Goal: Task Accomplishment & Management: Use online tool/utility

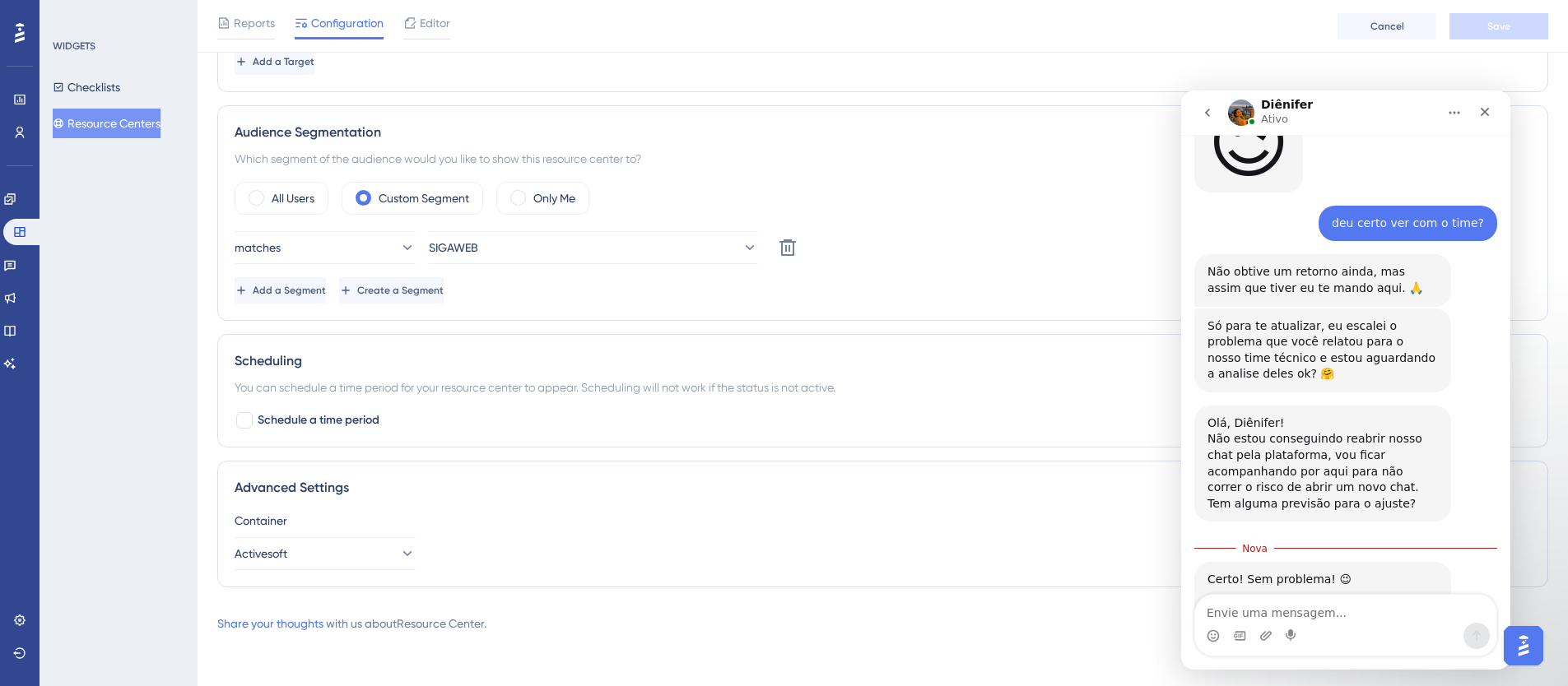
scroll to position [3053, 0]
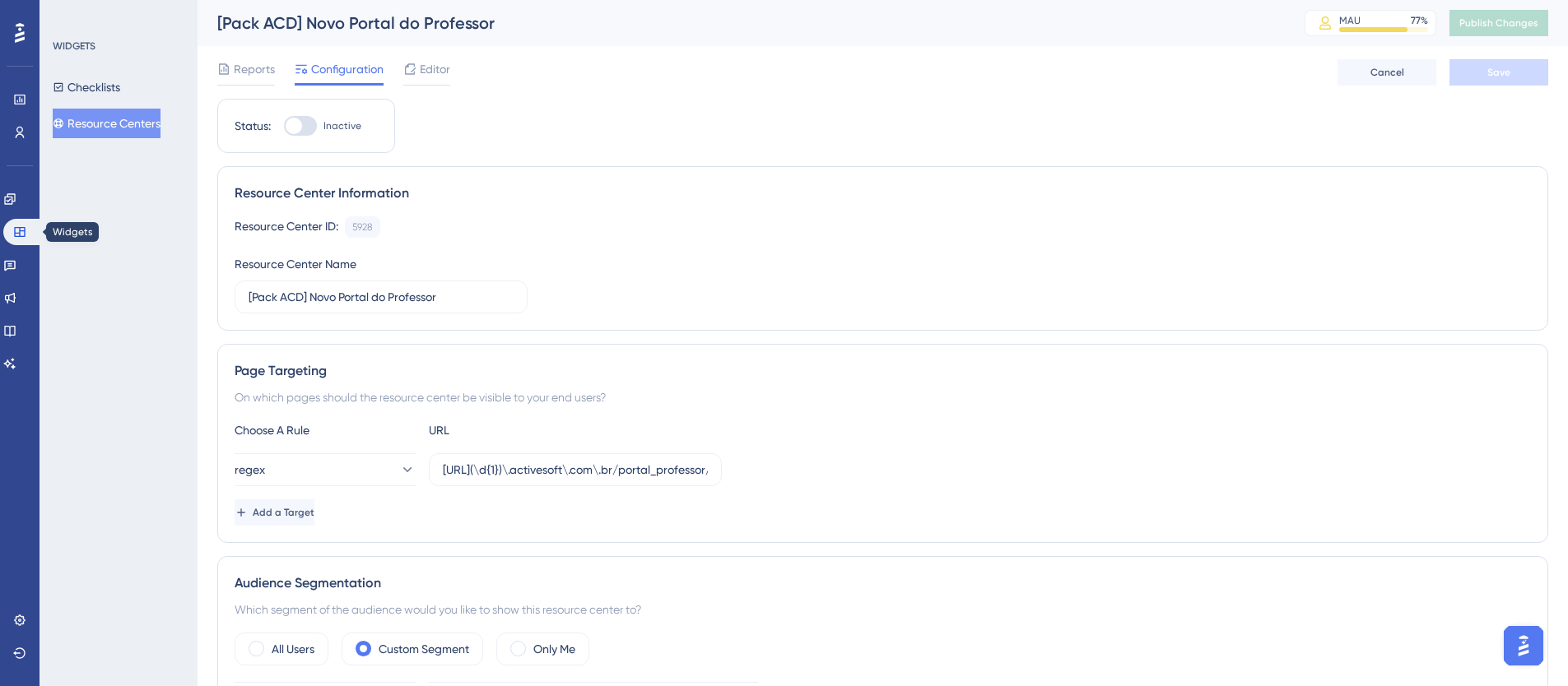
scroll to position [3, 0]
click at [15, 201] on icon at bounding box center [10, 199] width 11 height 11
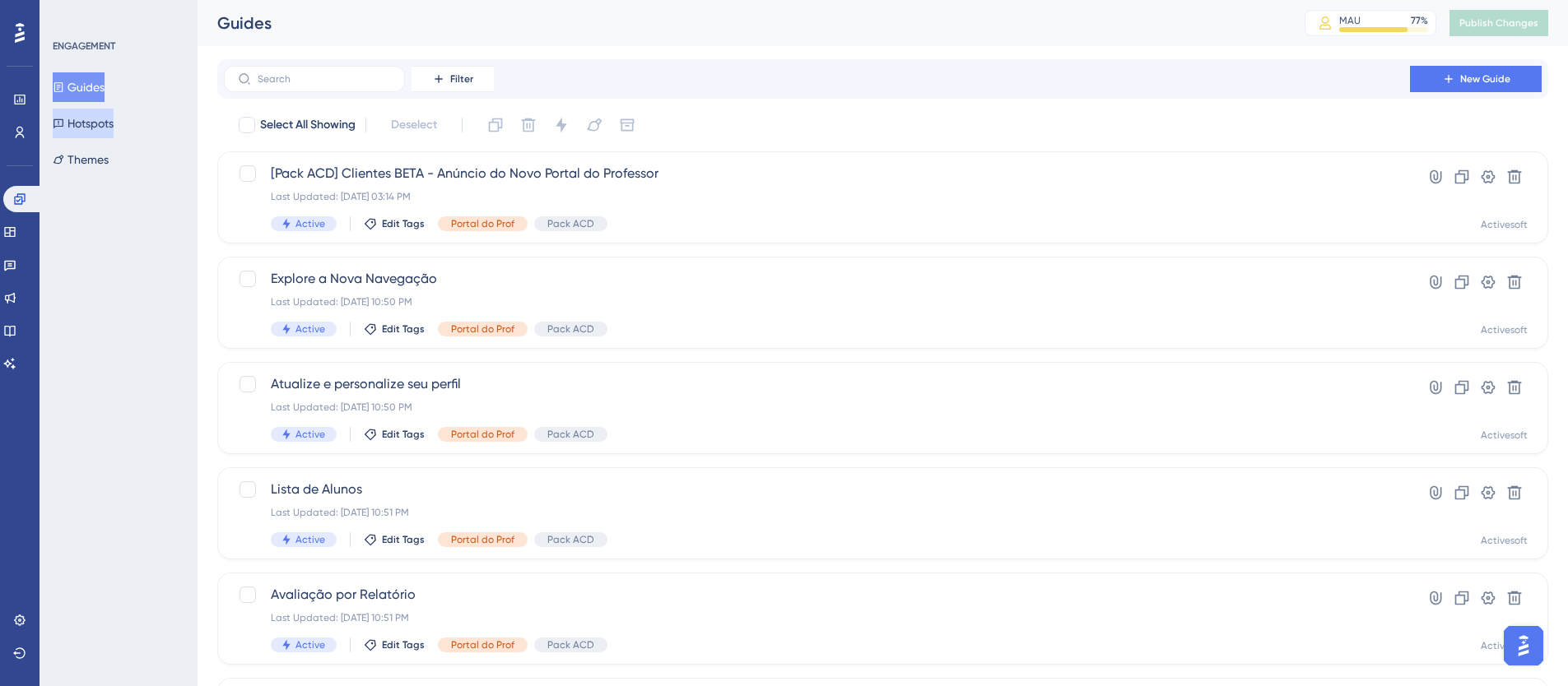
click at [114, 115] on button "Hotspots" at bounding box center [82, 123] width 61 height 29
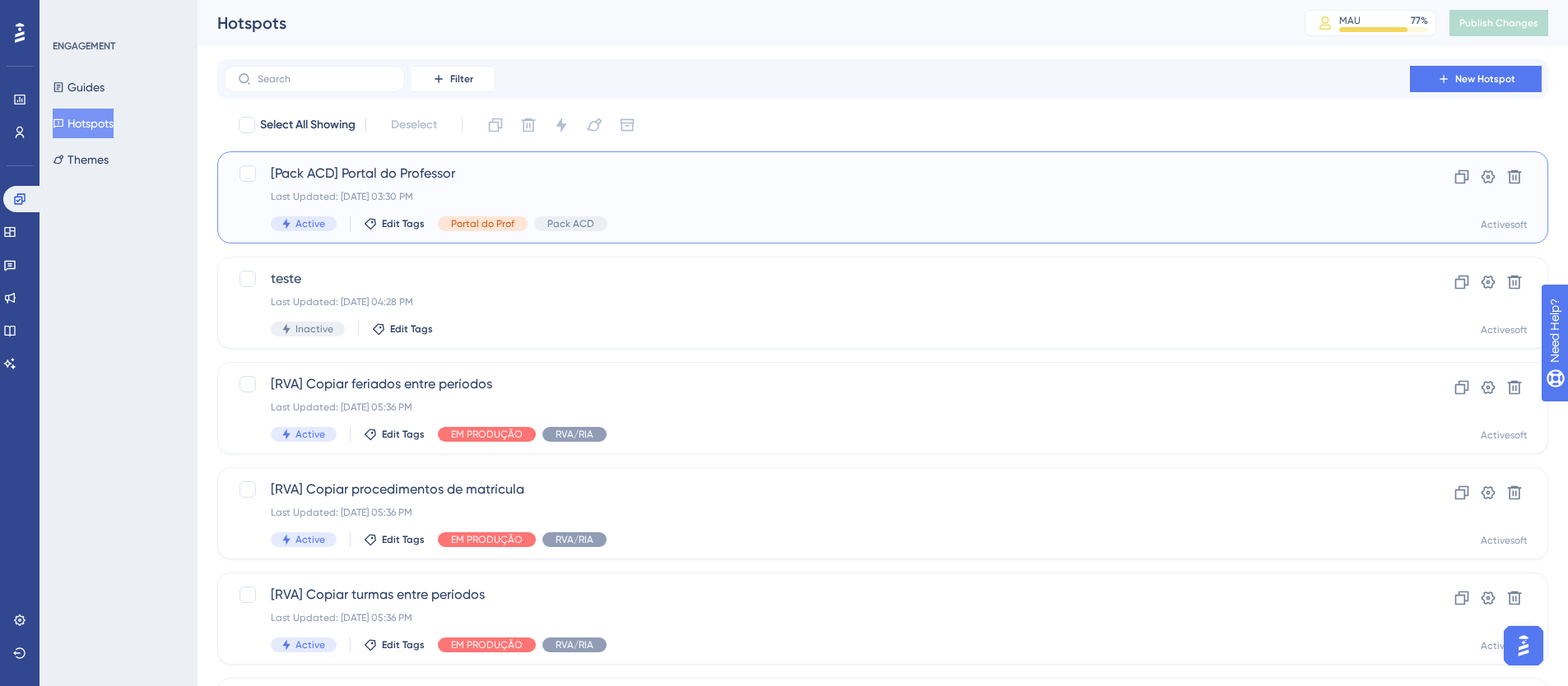
click at [378, 175] on span "[Pack ACD] Portal do Professor" at bounding box center [817, 174] width 1093 height 19
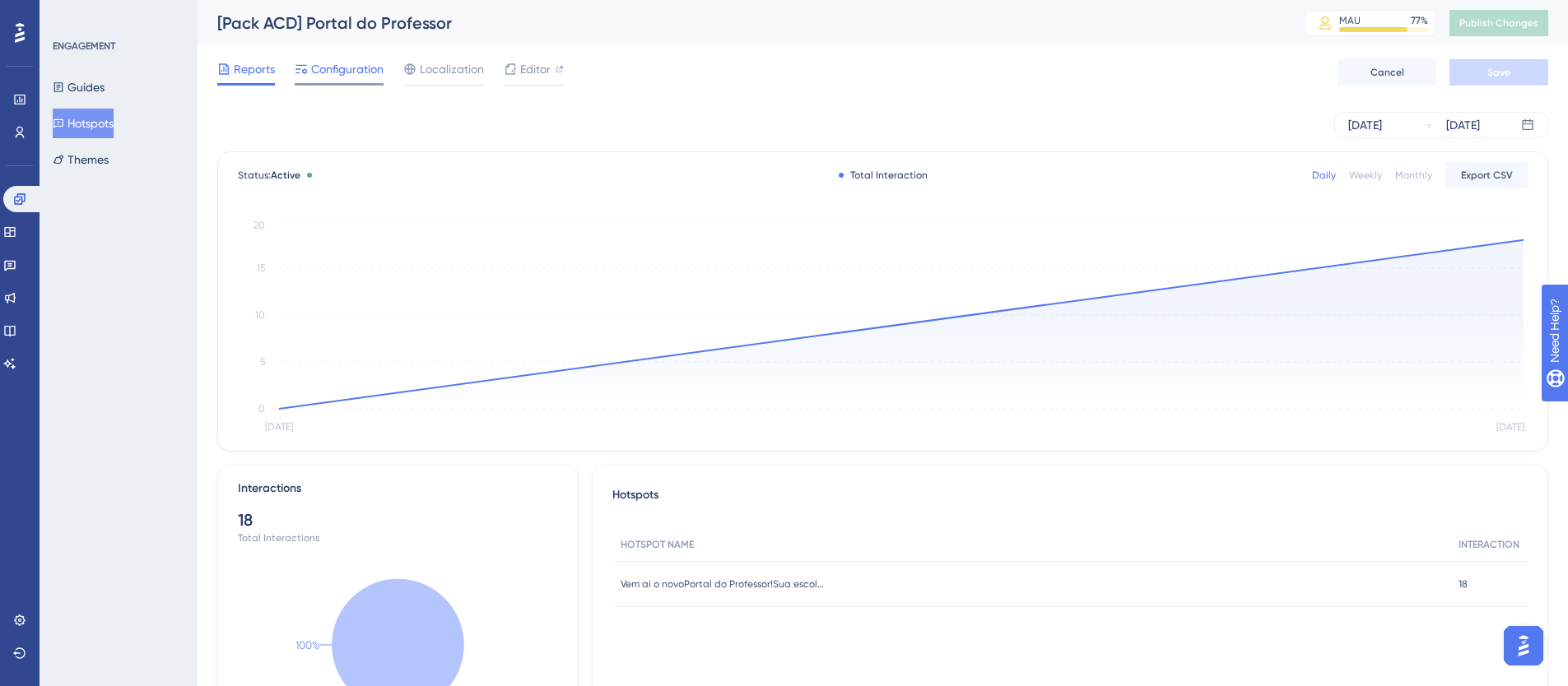
click at [357, 66] on span "Configuration" at bounding box center [348, 69] width 73 height 19
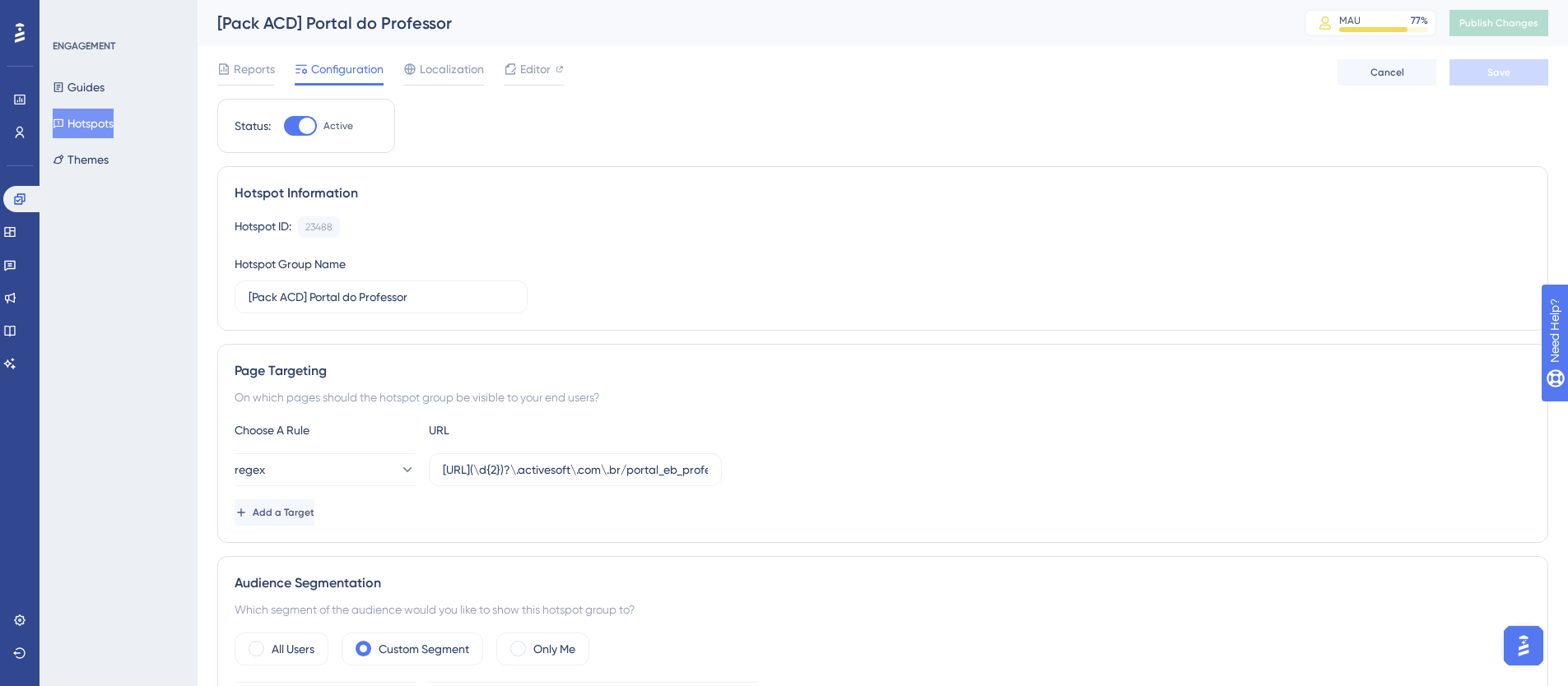
click at [294, 122] on div at bounding box center [300, 126] width 33 height 19
click at [284, 126] on input "Active" at bounding box center [283, 126] width 1 height 1
checkbox input "false"
click at [1492, 63] on button "Save" at bounding box center [1499, 73] width 98 height 27
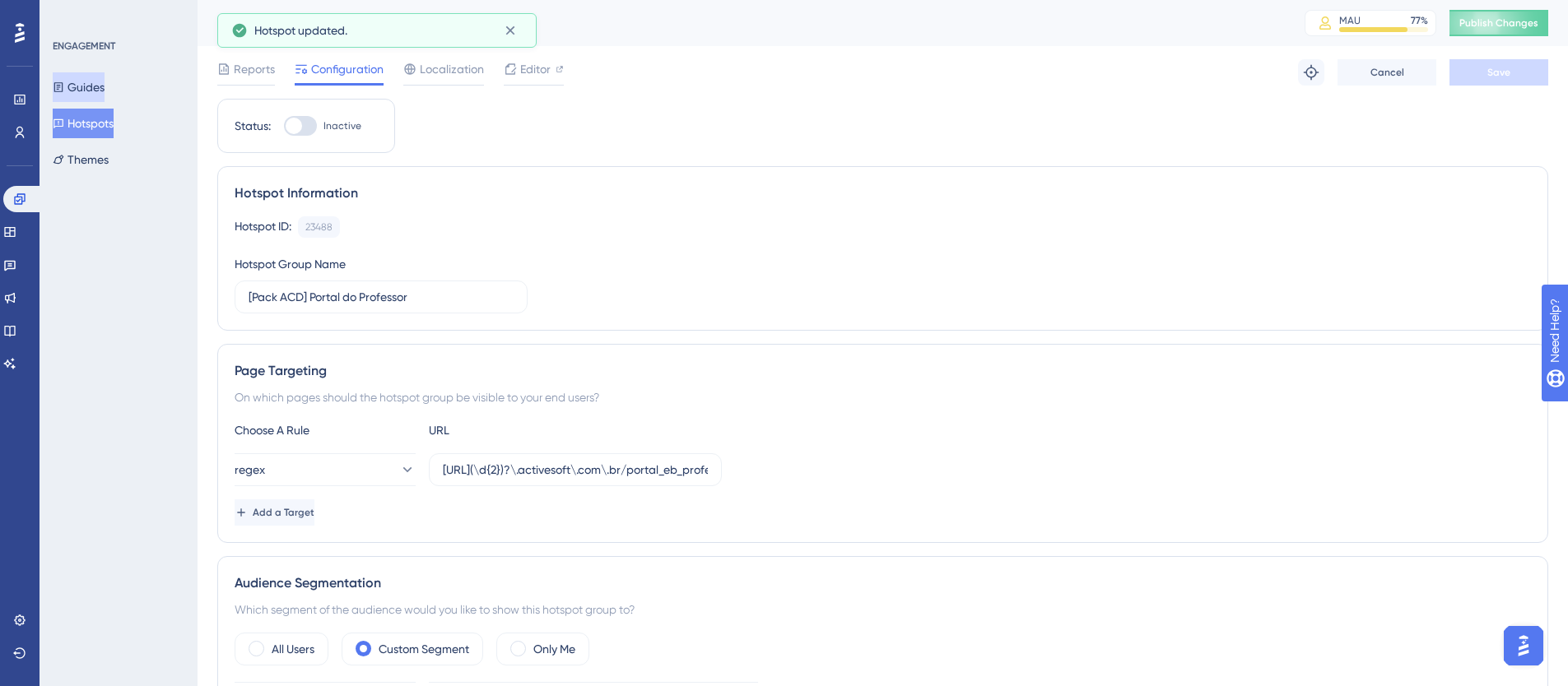
click at [80, 85] on button "Guides" at bounding box center [78, 87] width 51 height 29
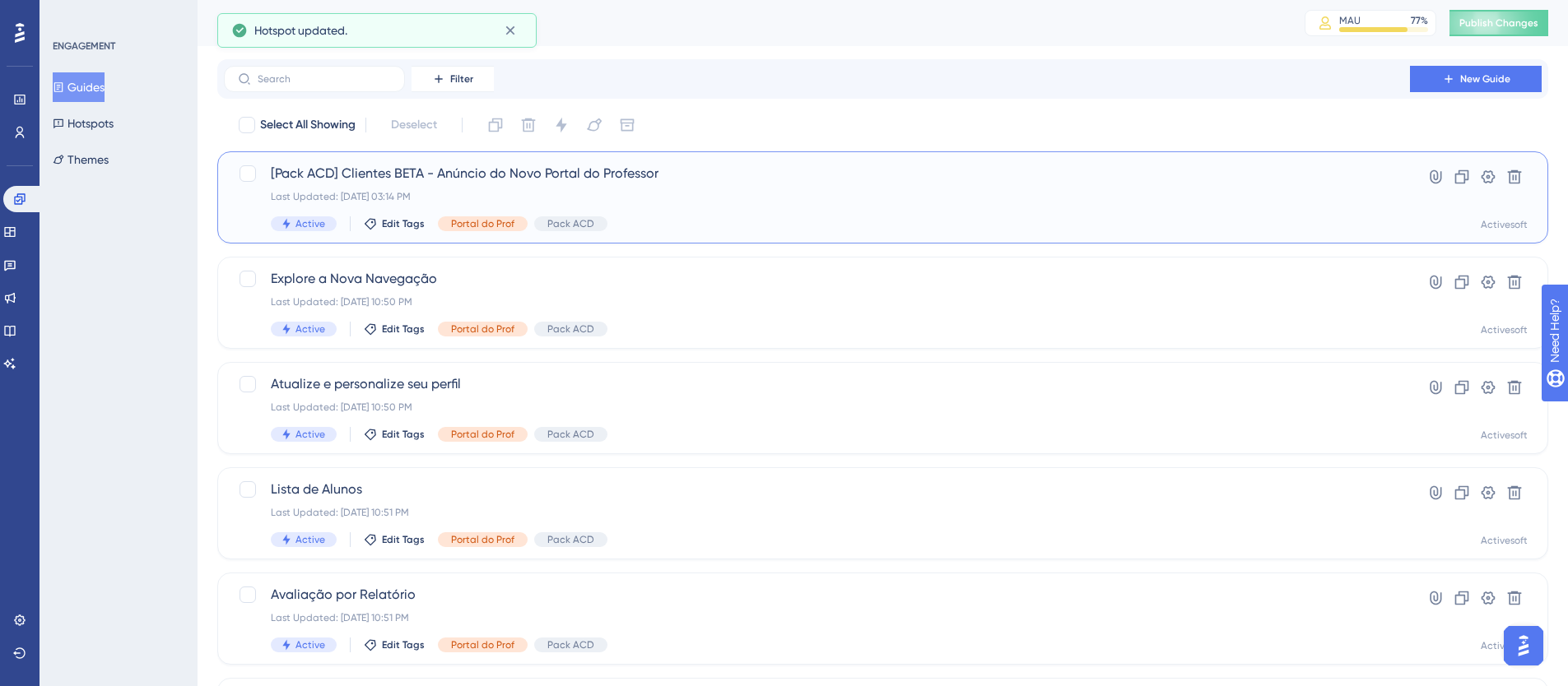
click at [451, 166] on span "[Pack ACD] Clientes BETA - Anúncio do Novo Portal do Professor" at bounding box center [817, 174] width 1093 height 19
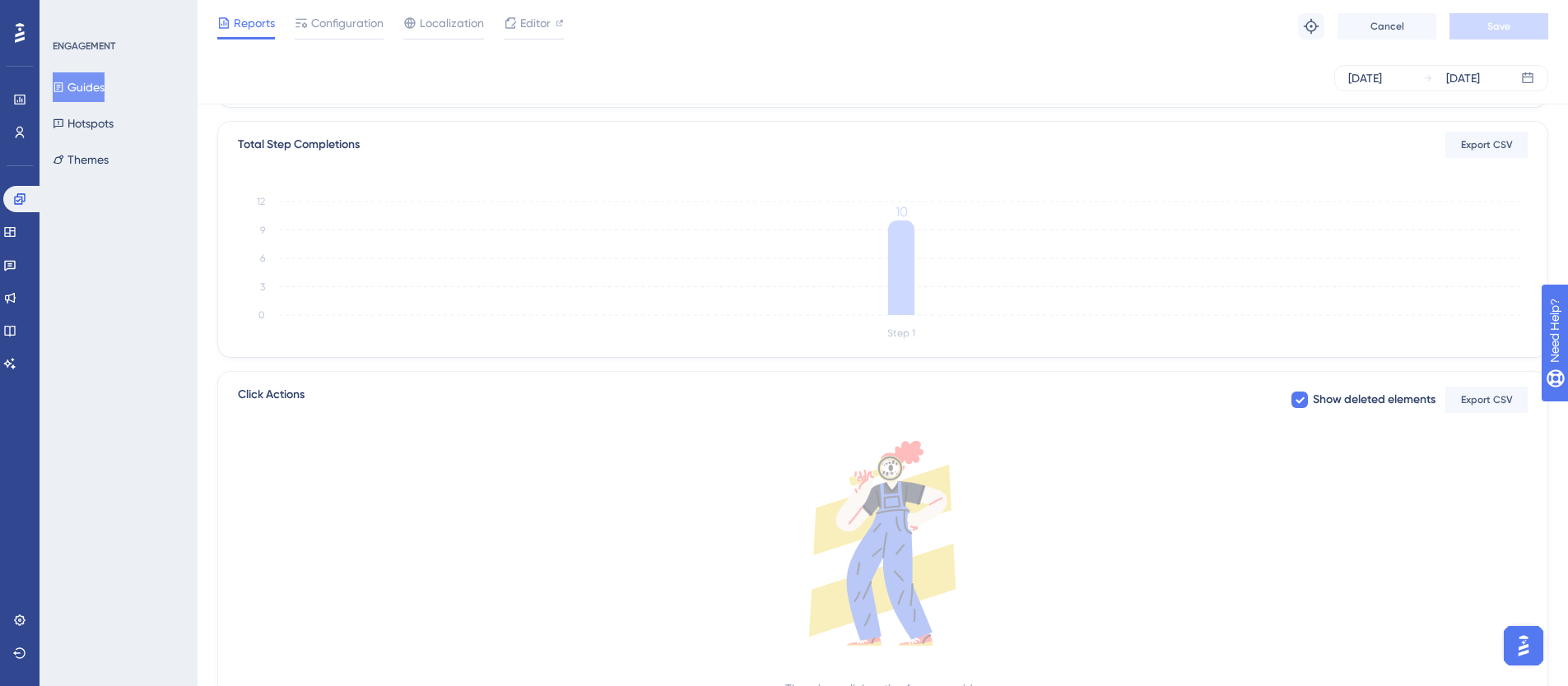
scroll to position [463, 0]
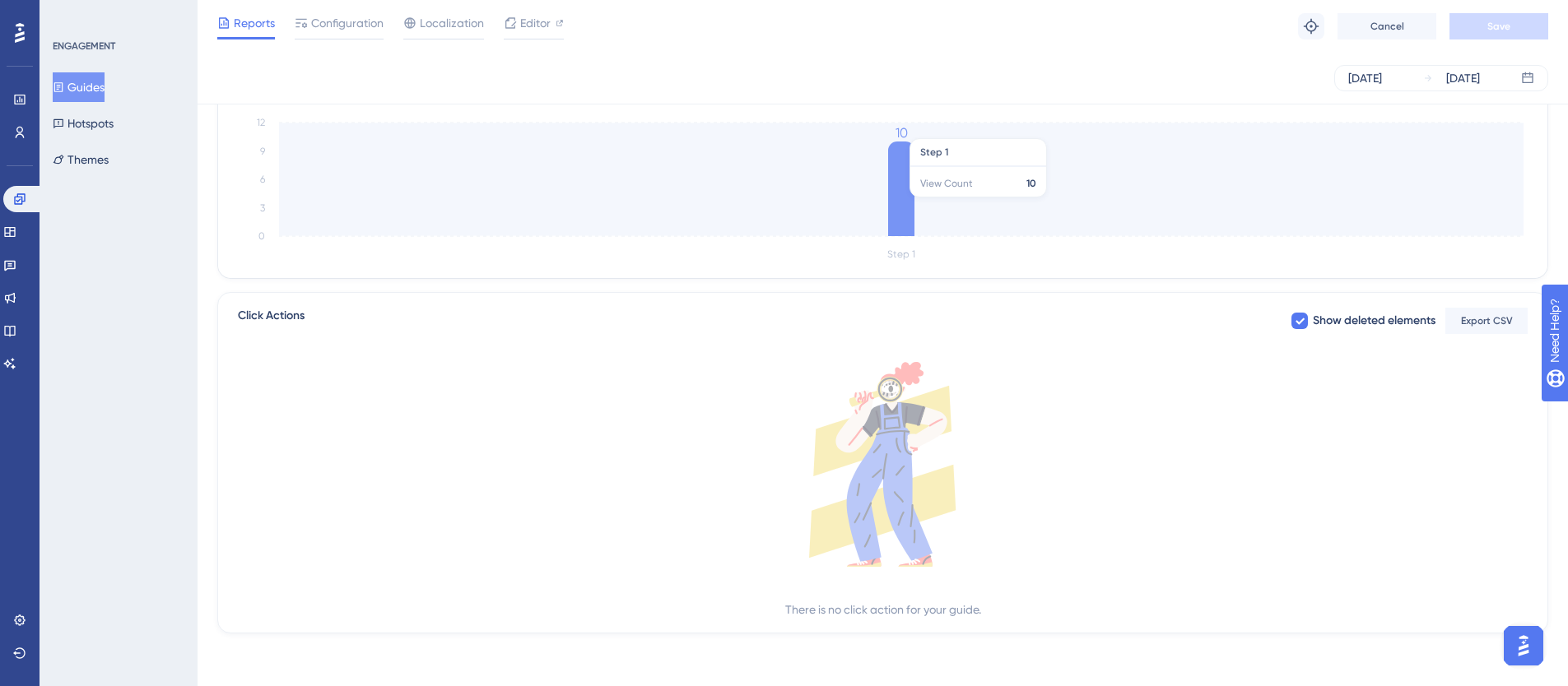
click at [906, 206] on icon at bounding box center [902, 189] width 27 height 95
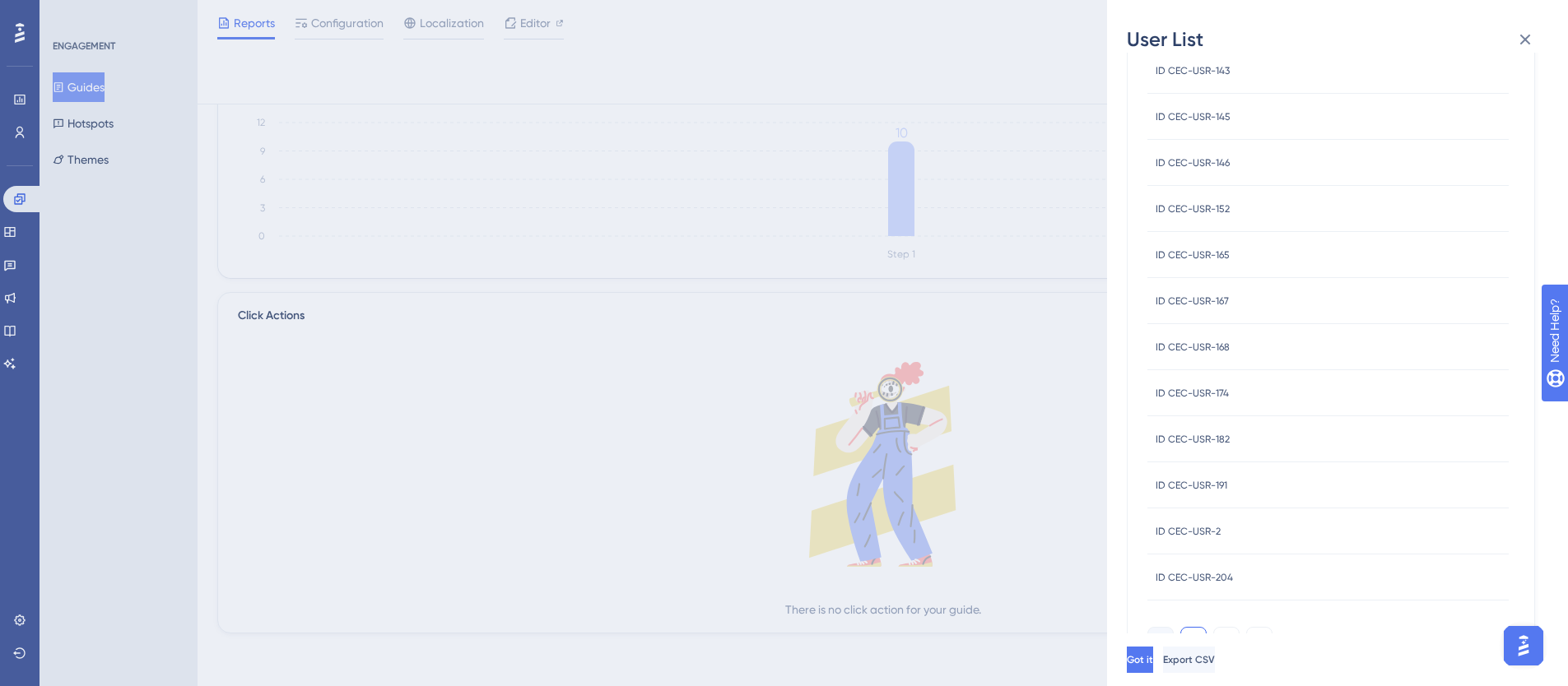
scroll to position [521, 0]
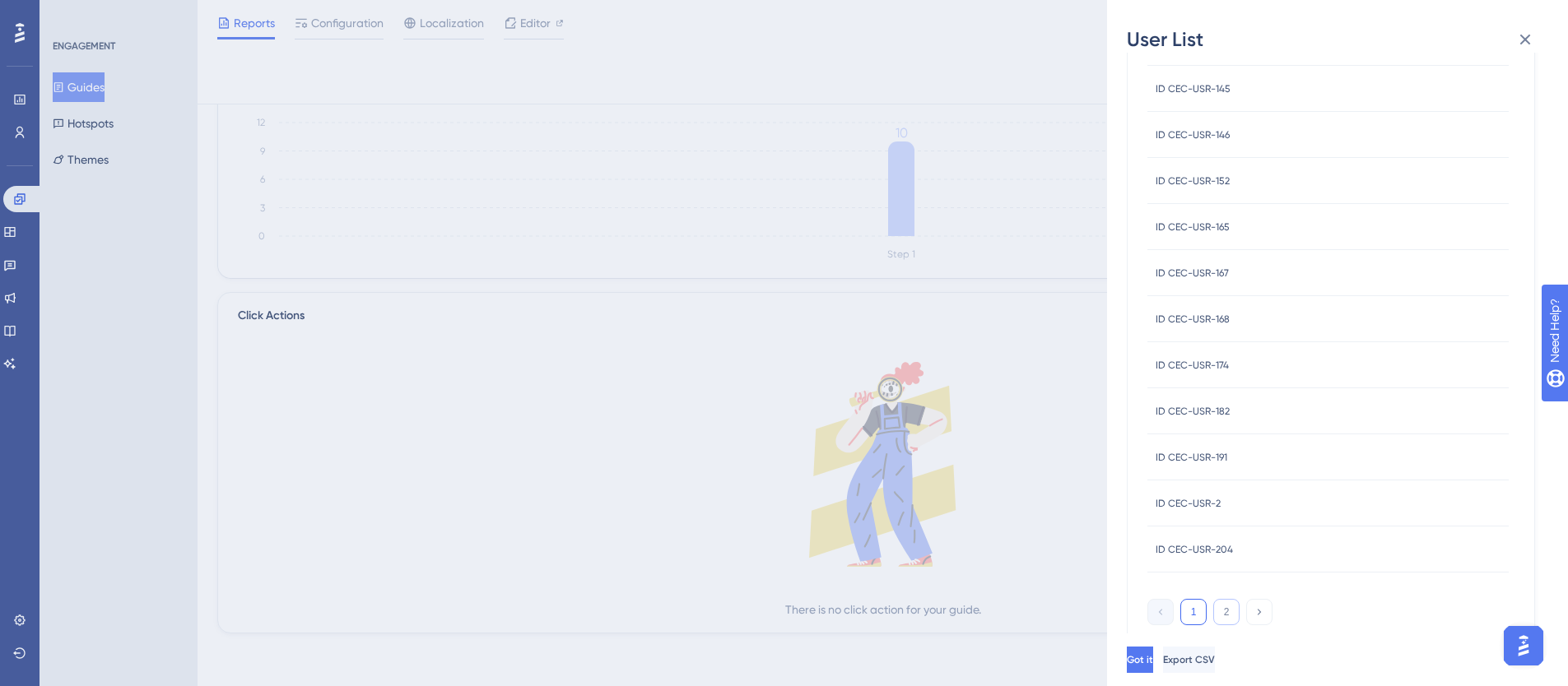
click at [1225, 607] on button "2" at bounding box center [1227, 612] width 27 height 27
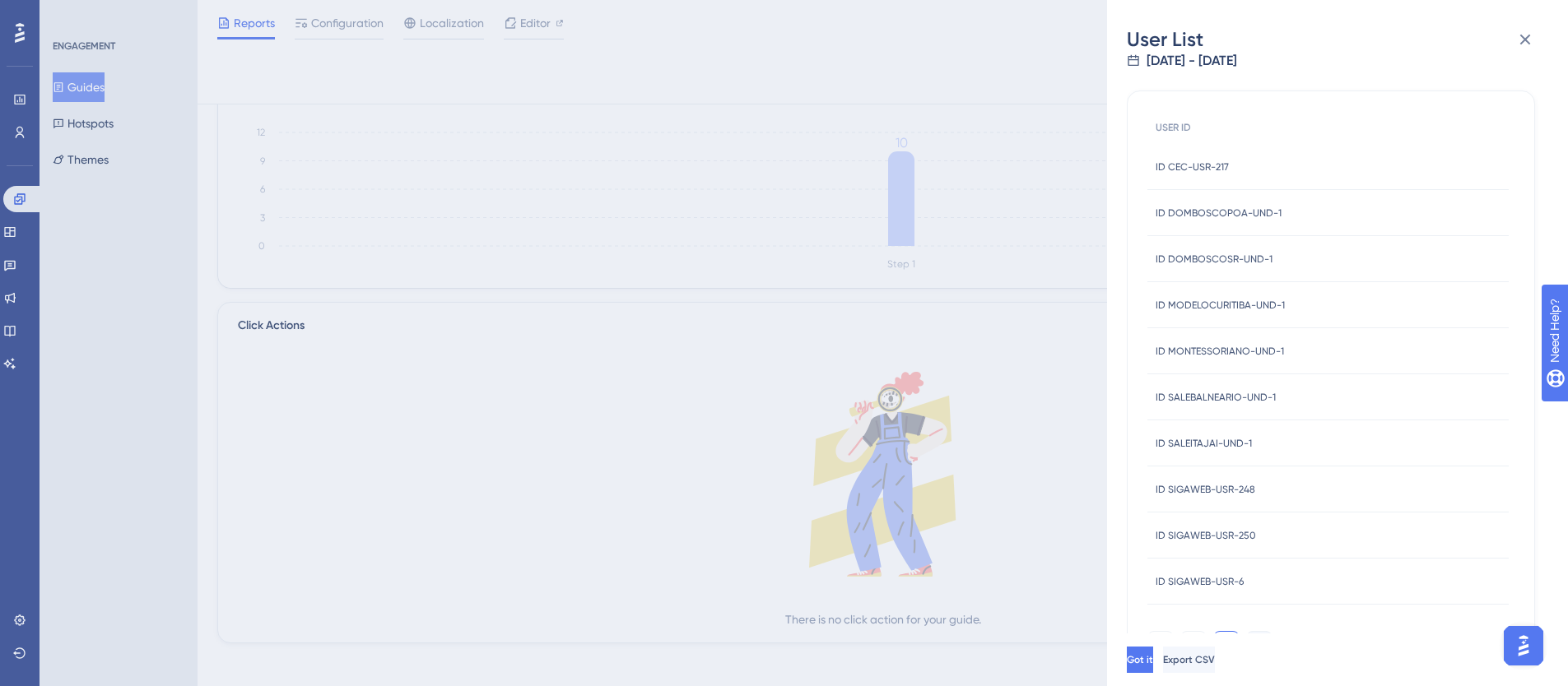
scroll to position [0, 0]
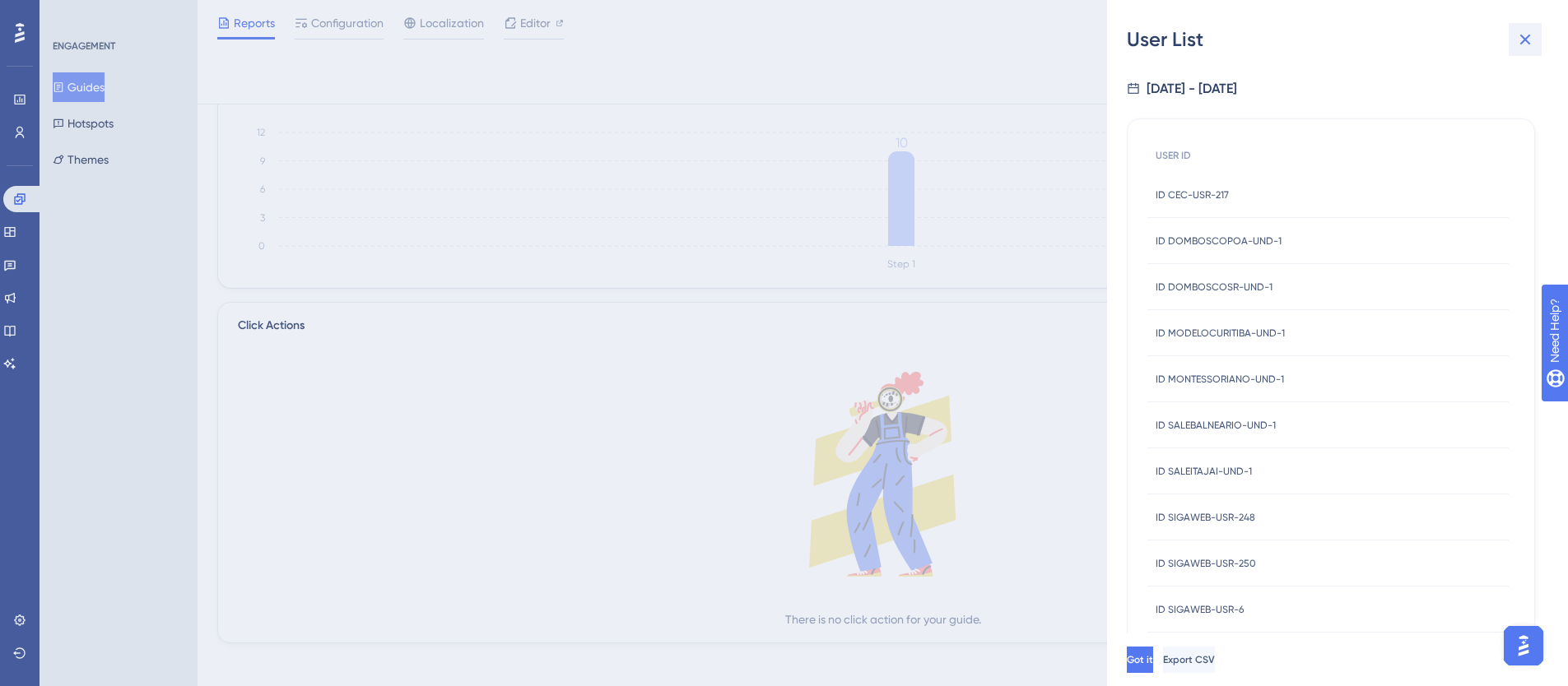
click at [1525, 40] on icon at bounding box center [1525, 40] width 11 height 11
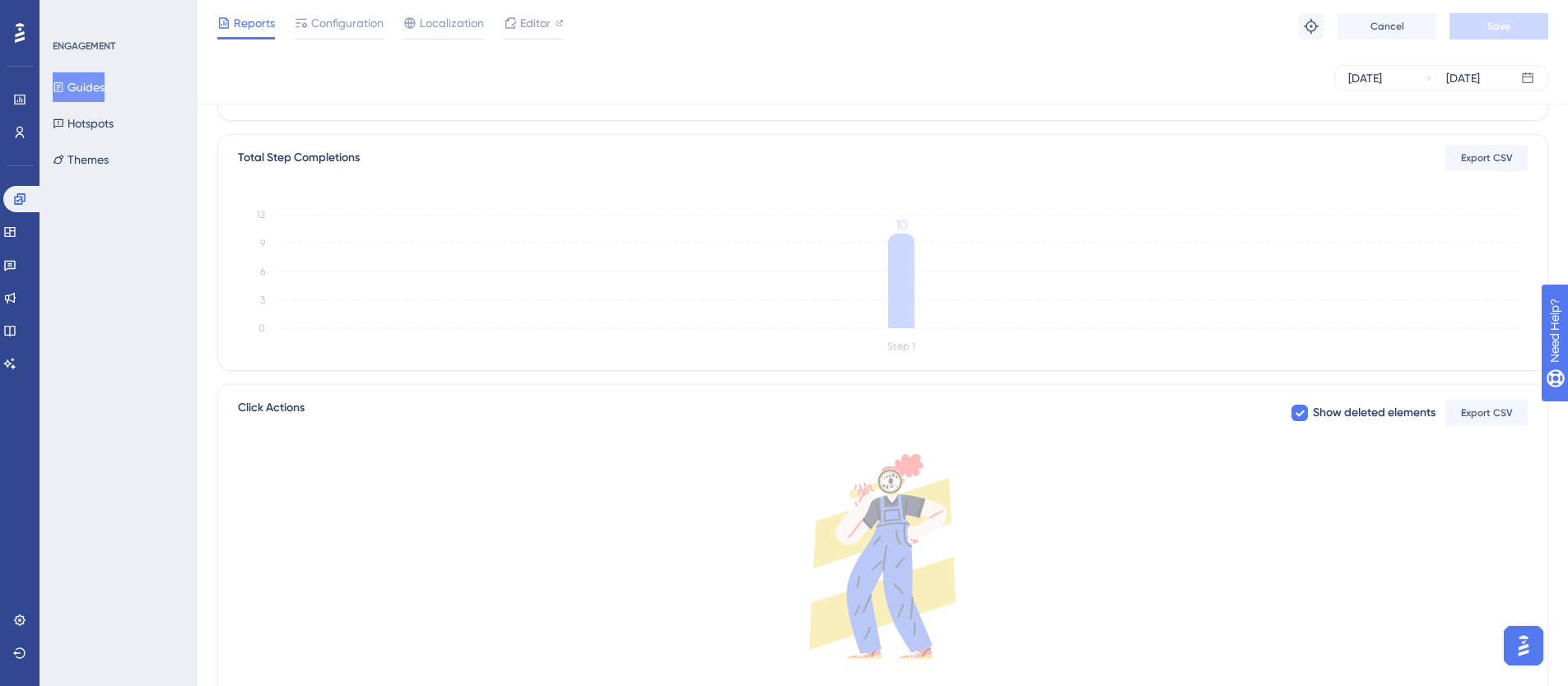
scroll to position [155, 0]
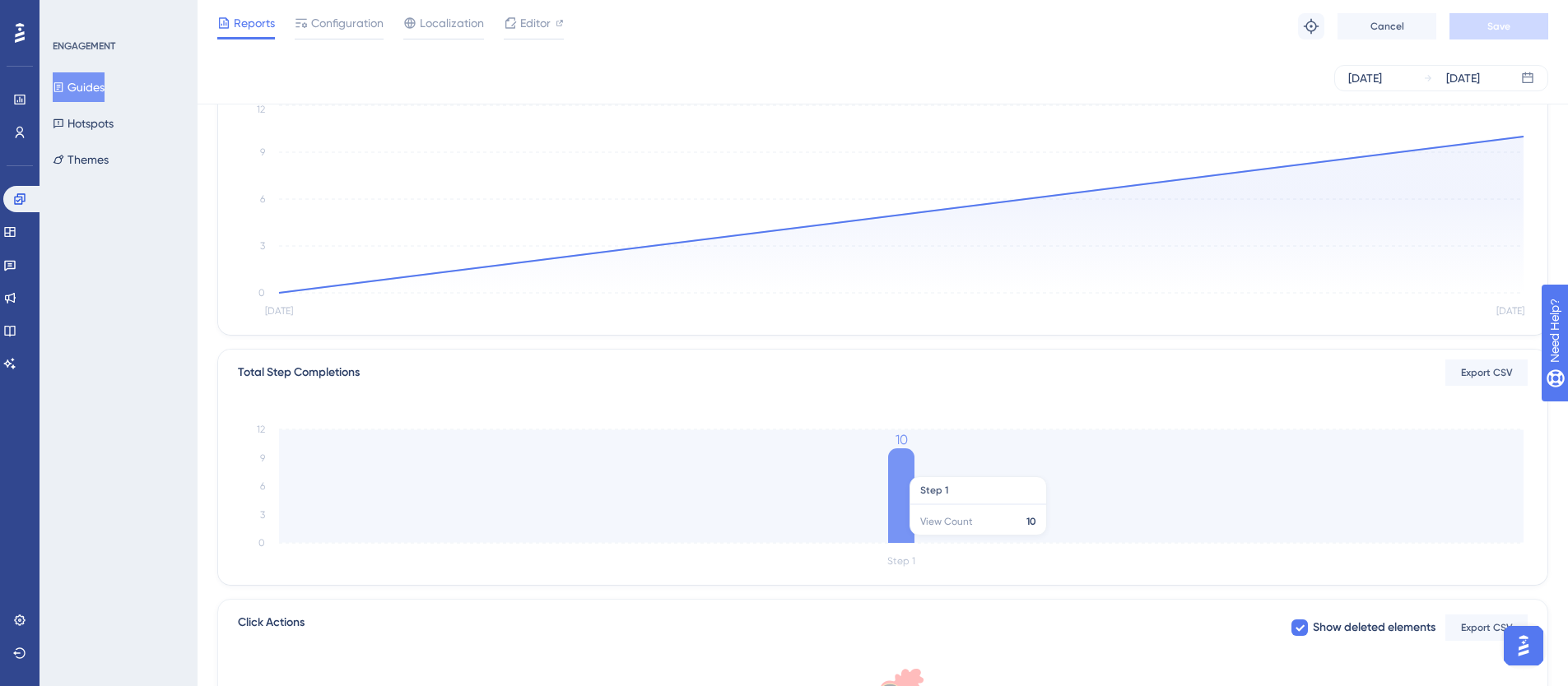
click at [900, 468] on icon at bounding box center [902, 495] width 27 height 95
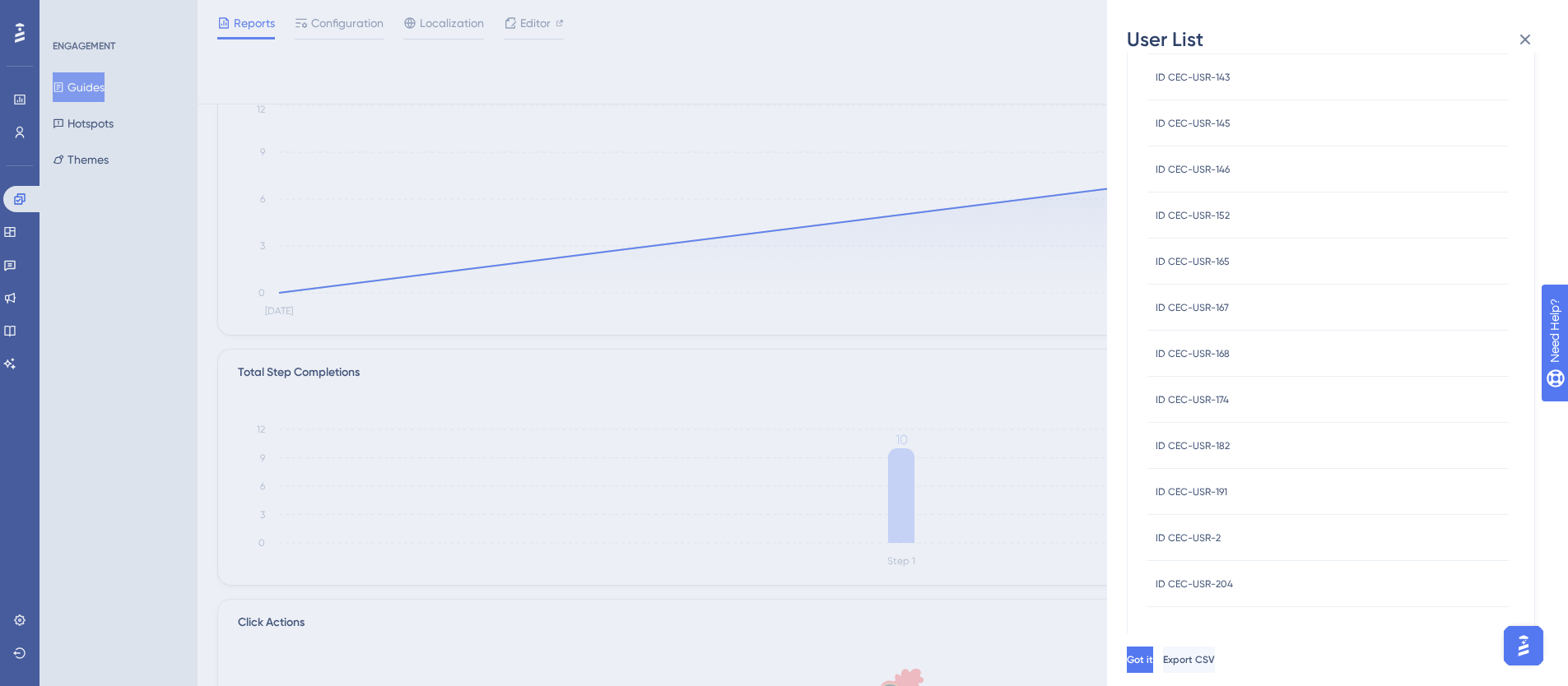
scroll to position [521, 0]
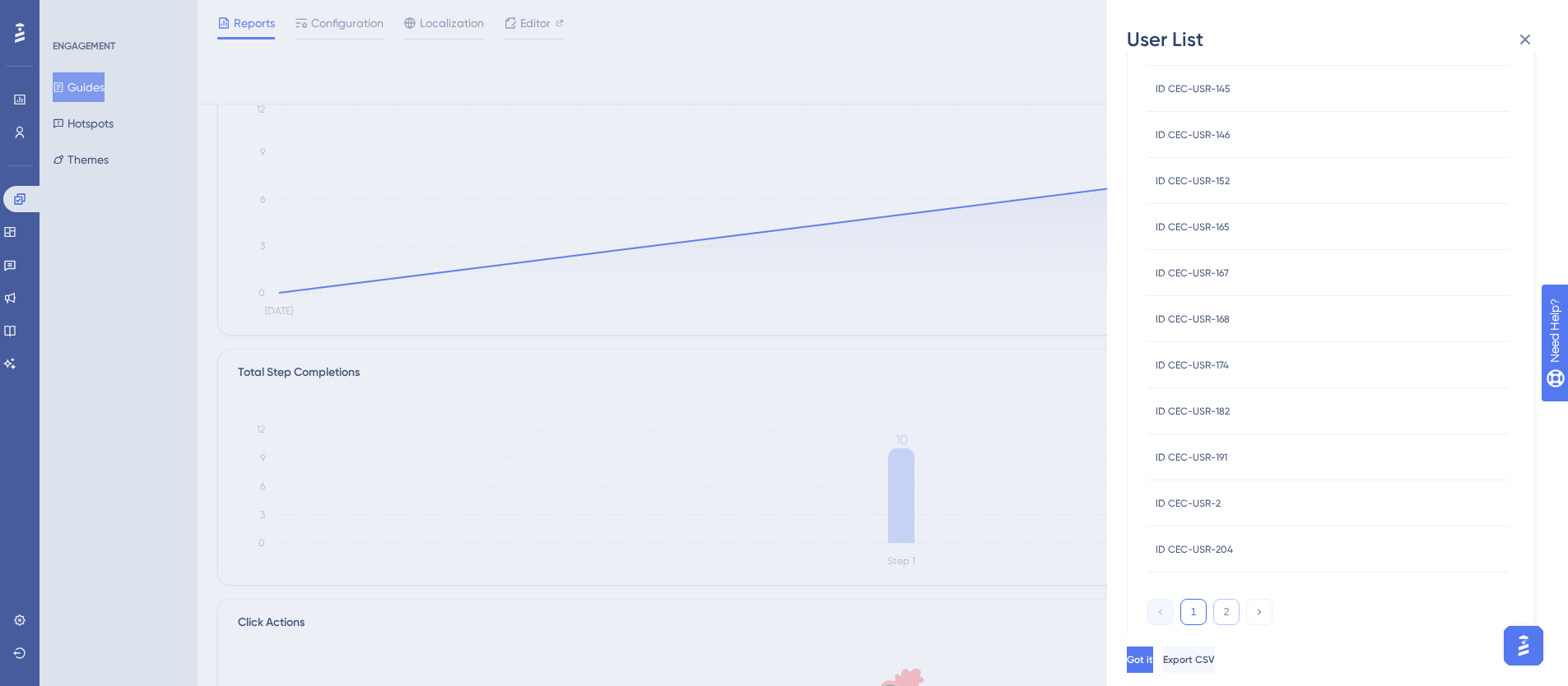
click at [1226, 605] on button "2" at bounding box center [1227, 612] width 27 height 27
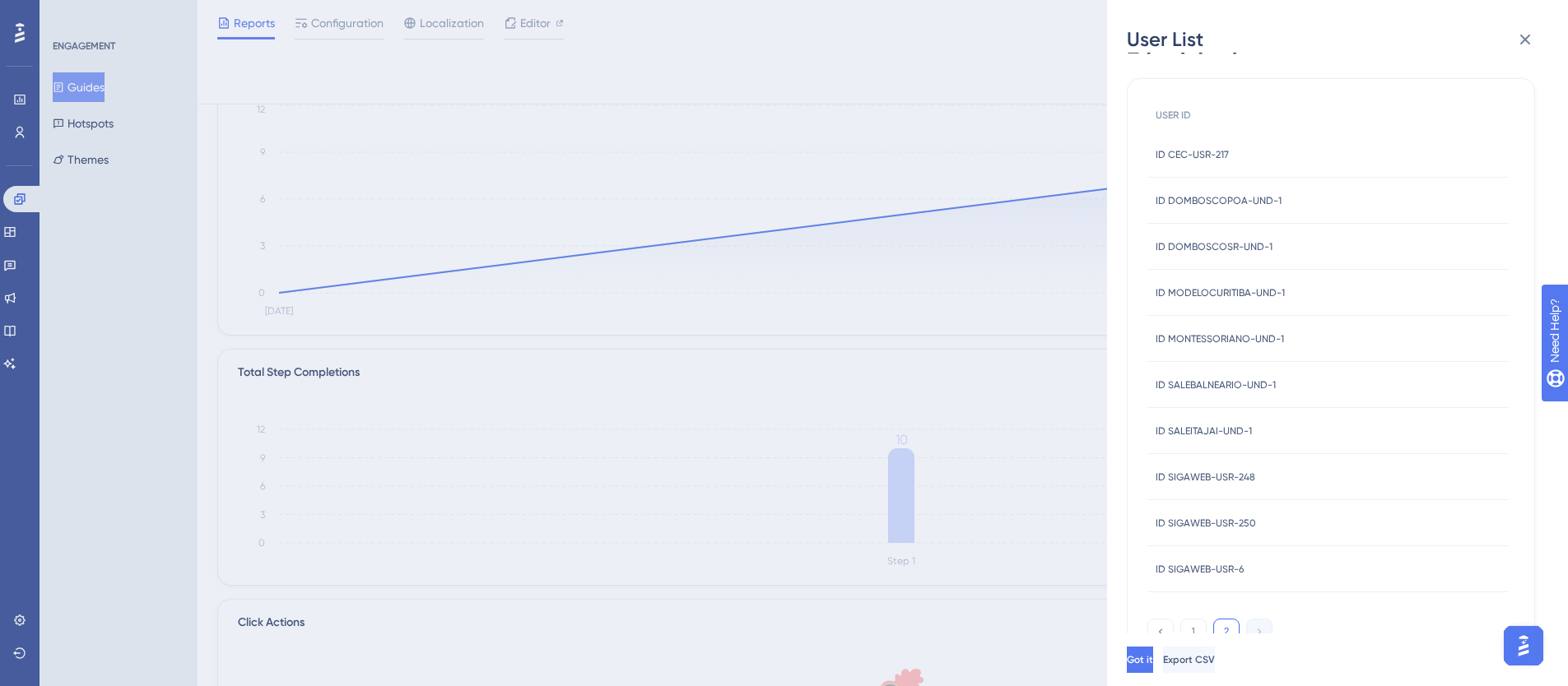
scroll to position [60, 0]
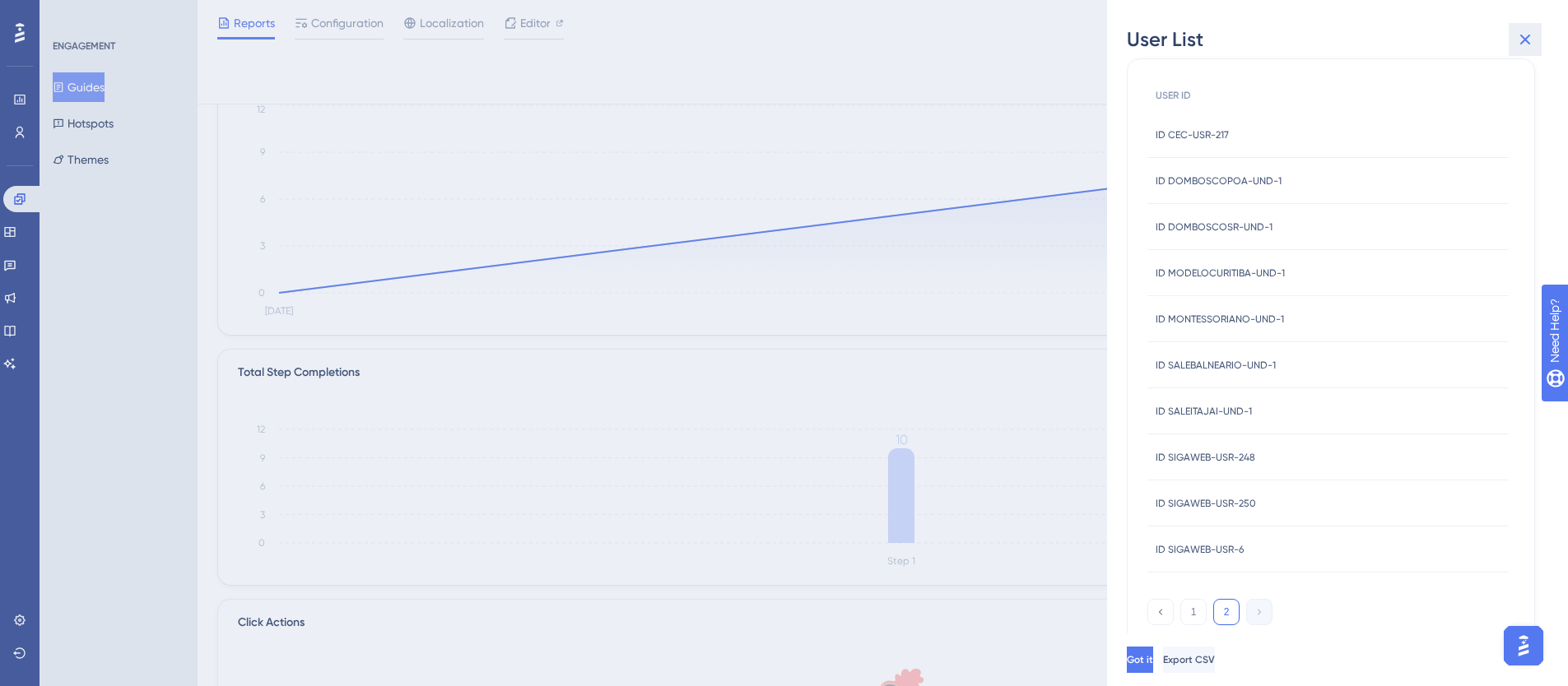
click at [1531, 38] on icon at bounding box center [1525, 39] width 20 height 19
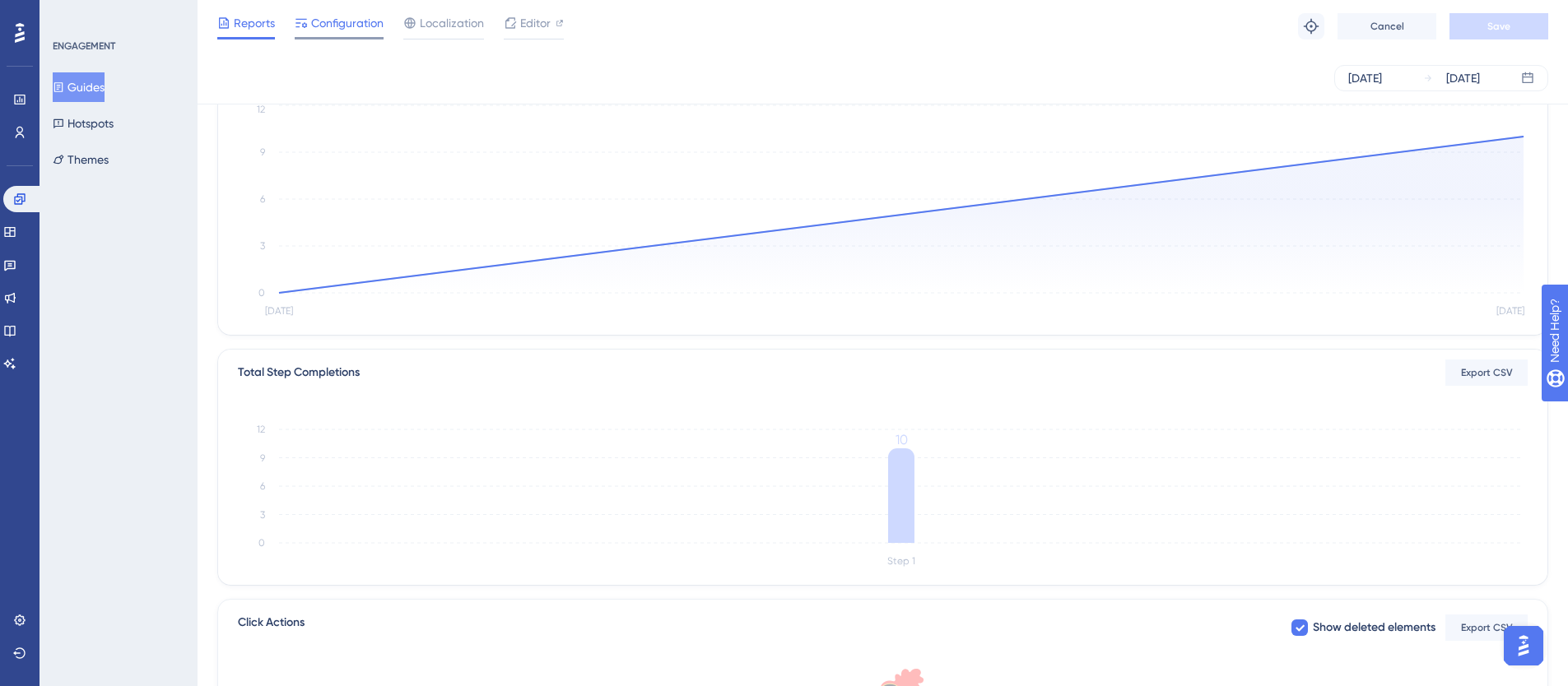
click at [353, 22] on span "Configuration" at bounding box center [348, 23] width 73 height 19
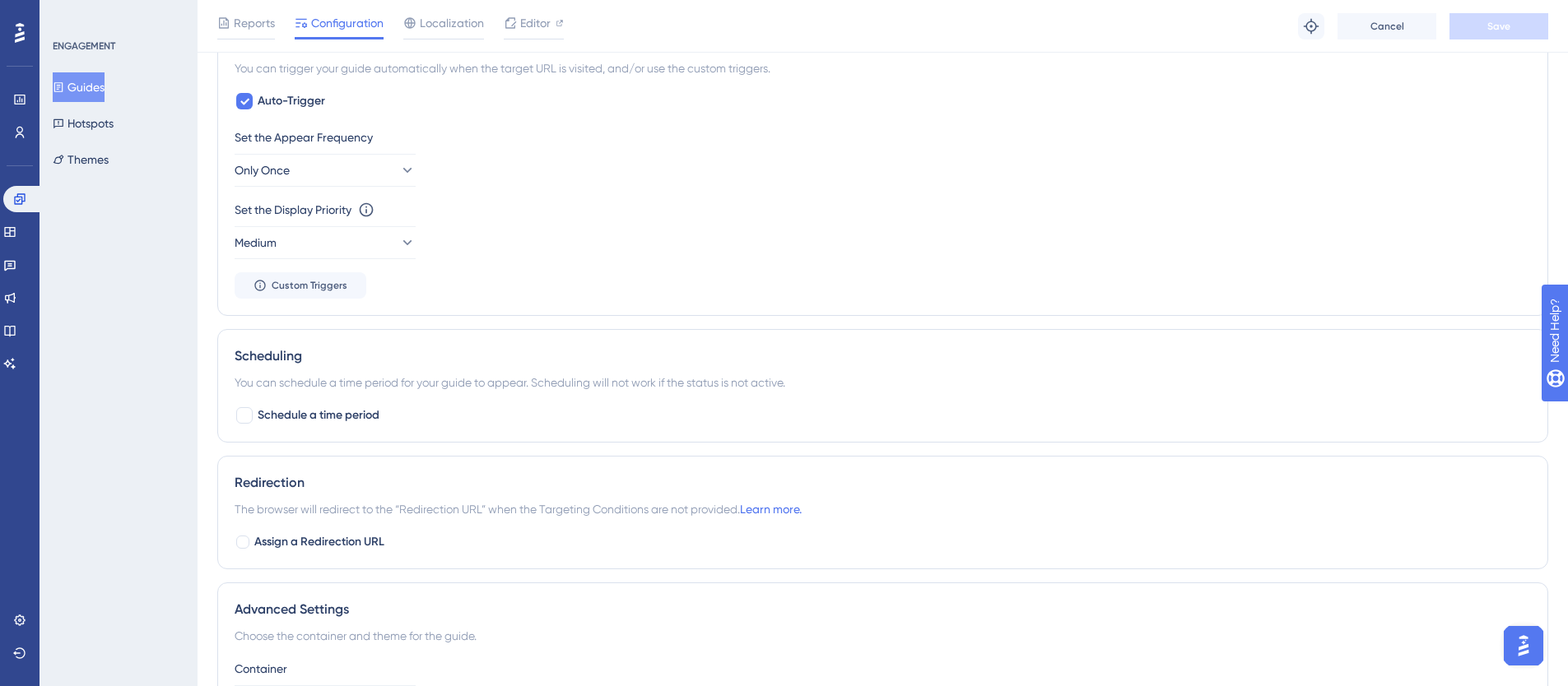
scroll to position [849, 0]
click at [330, 169] on button "Only Once" at bounding box center [325, 173] width 181 height 33
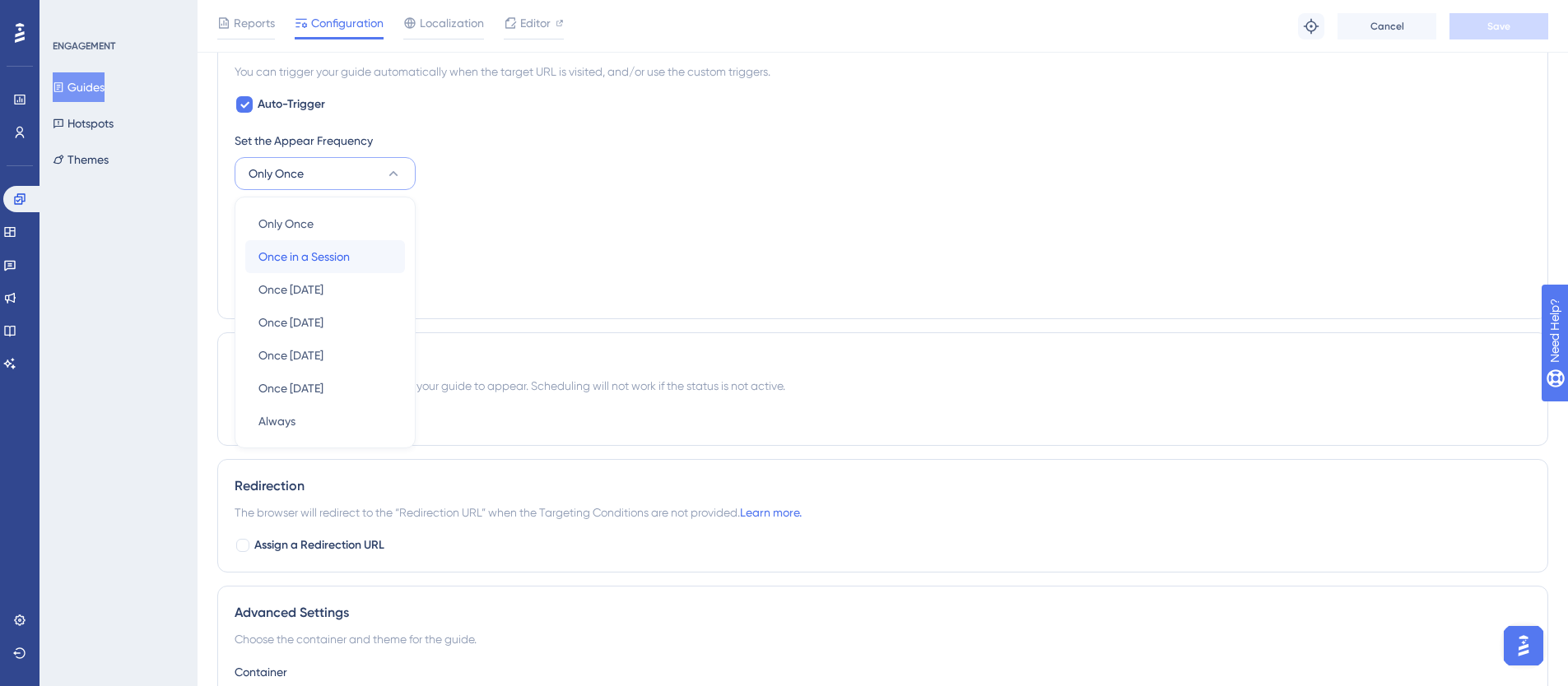
click at [324, 254] on span "Once in a Session" at bounding box center [303, 256] width 91 height 19
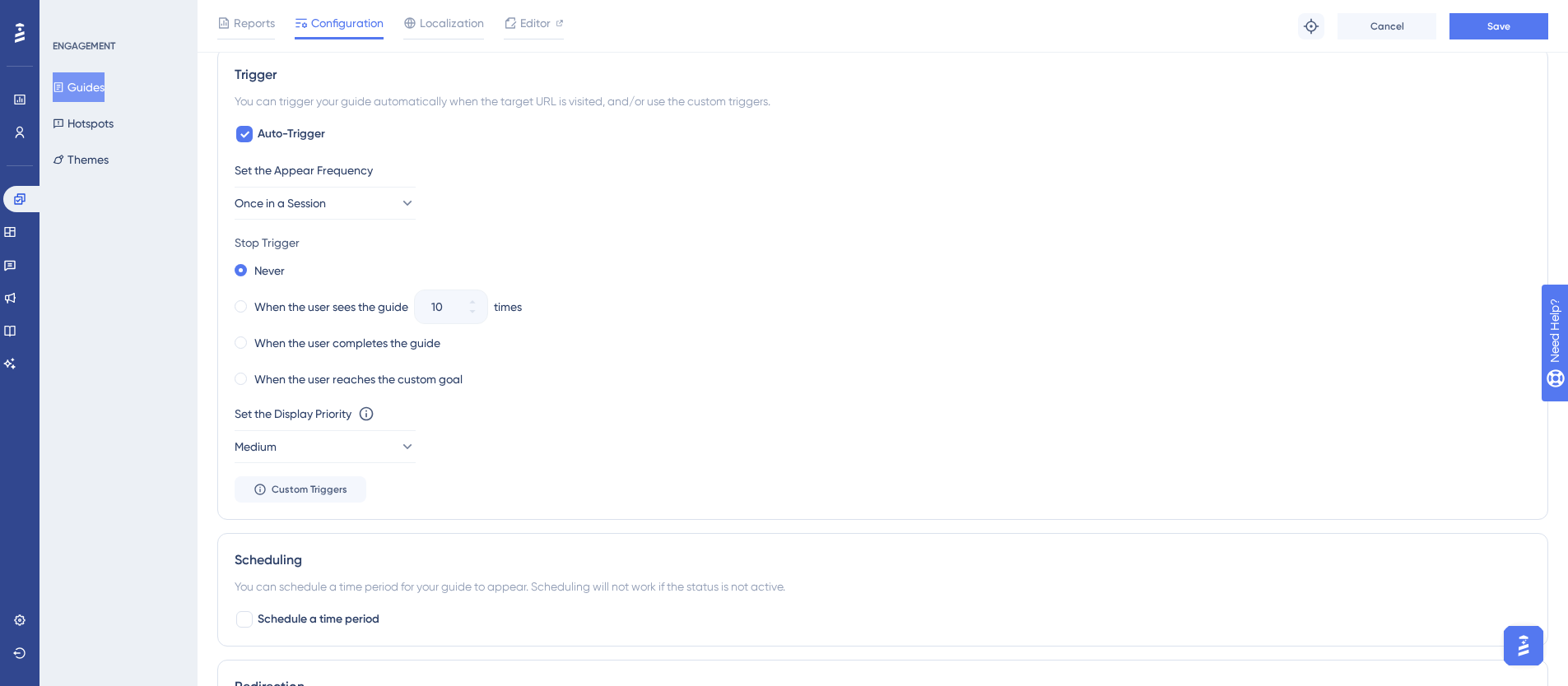
scroll to position [792, 0]
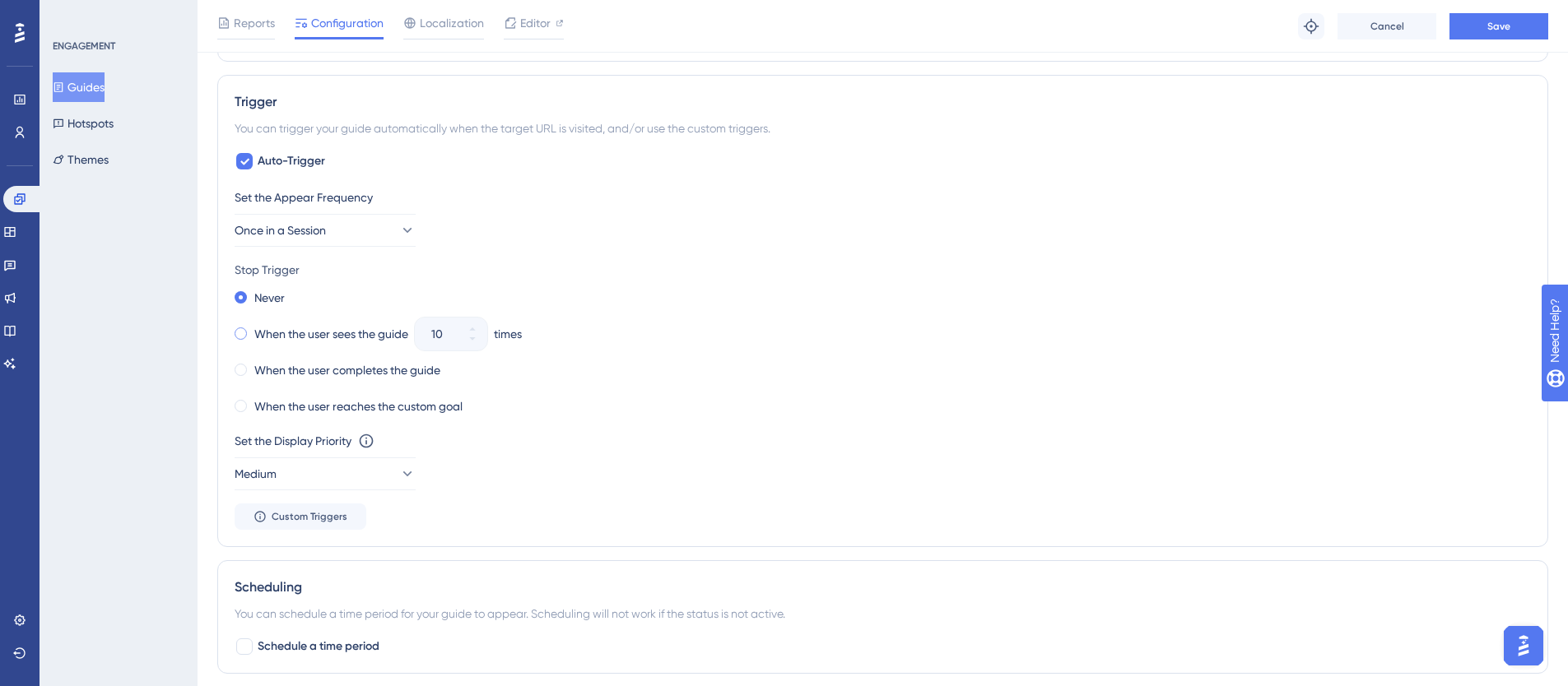
click at [241, 333] on span at bounding box center [241, 333] width 12 height 12
click at [252, 330] on input "radio" at bounding box center [252, 330] width 0 height 0
click at [477, 339] on icon at bounding box center [472, 339] width 10 height 10
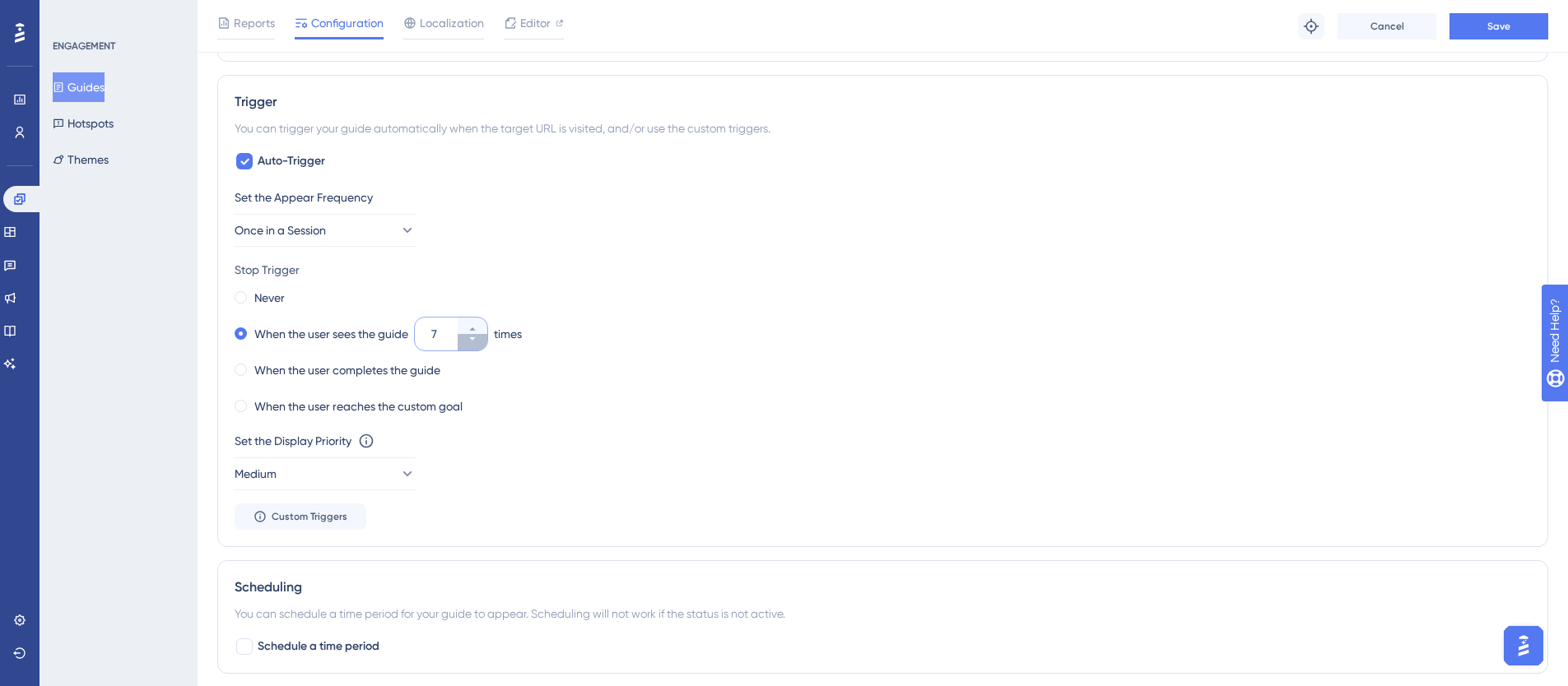
click at [477, 339] on icon at bounding box center [472, 339] width 10 height 10
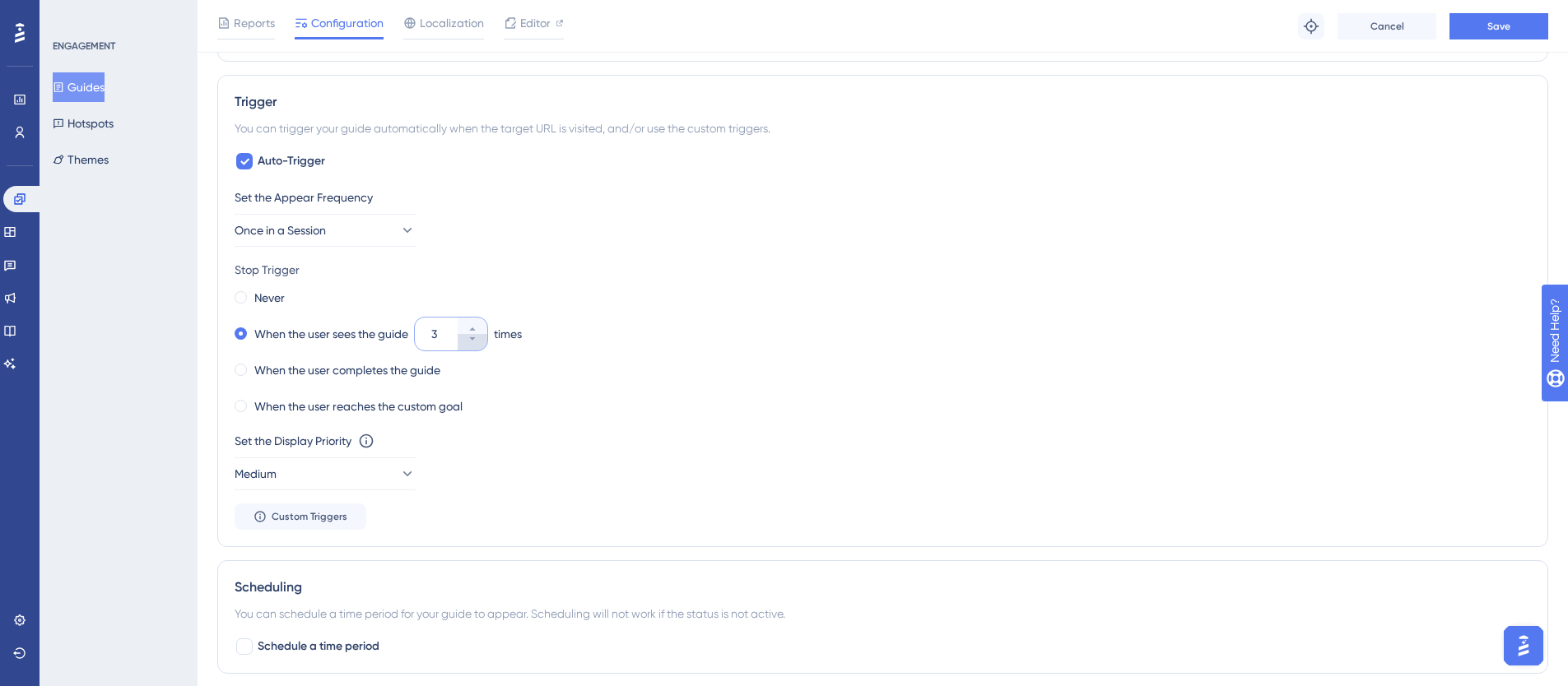
type input "2"
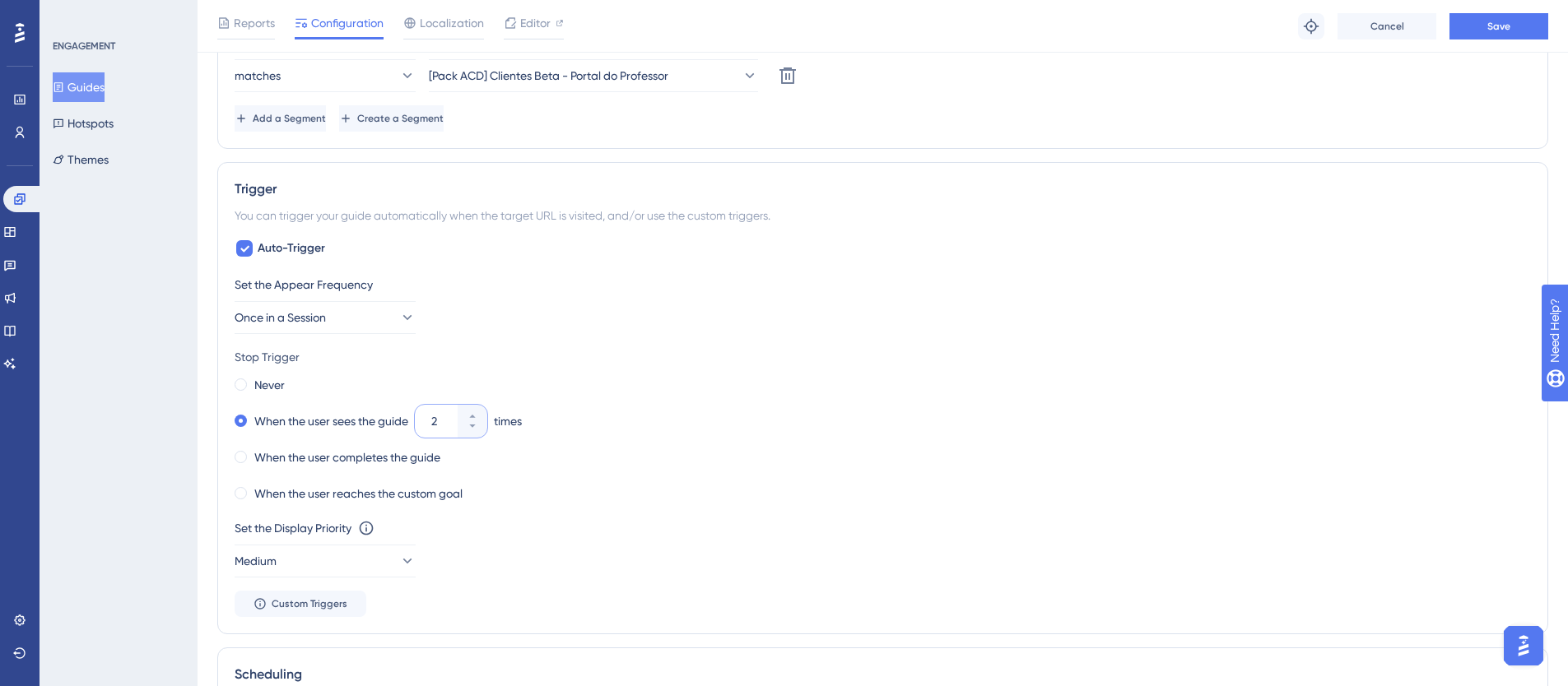
scroll to position [562, 0]
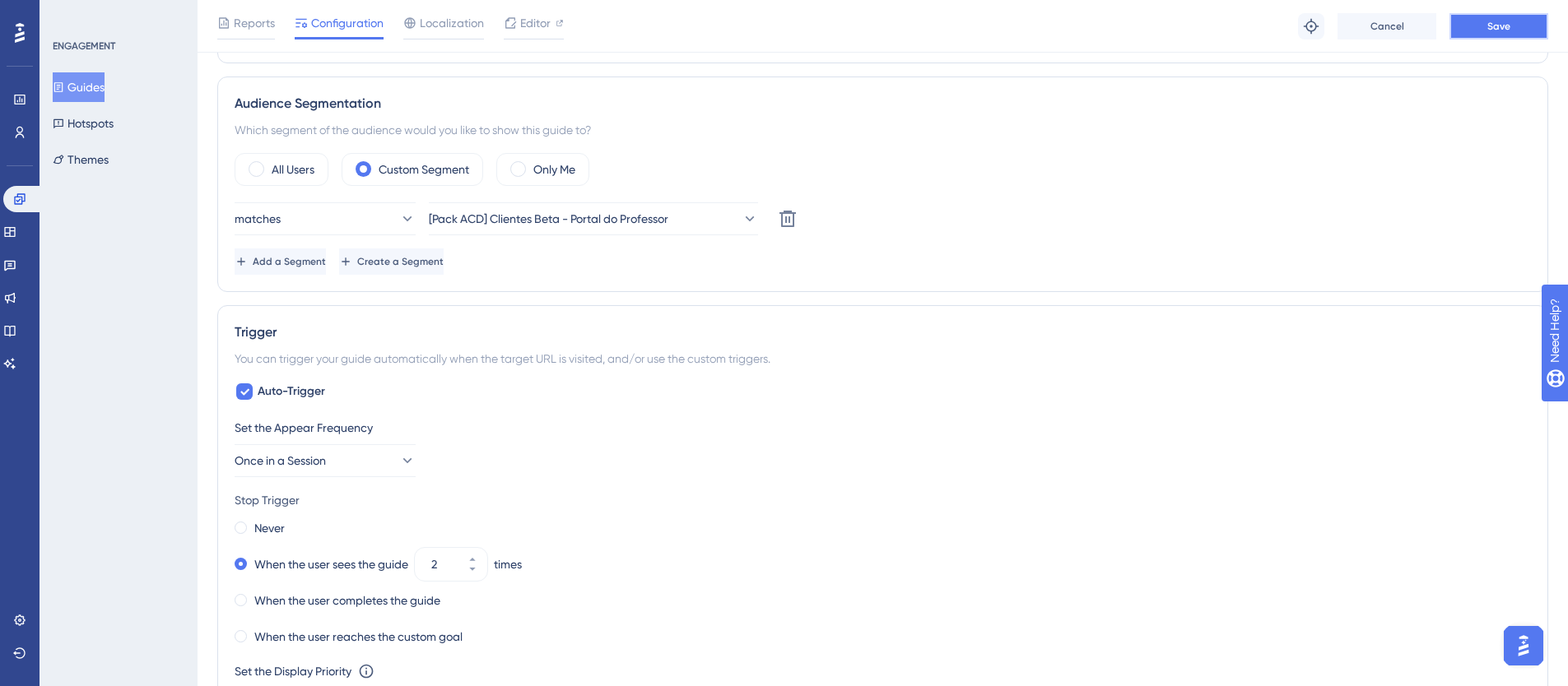
click at [1488, 30] on span "Save" at bounding box center [1499, 26] width 23 height 13
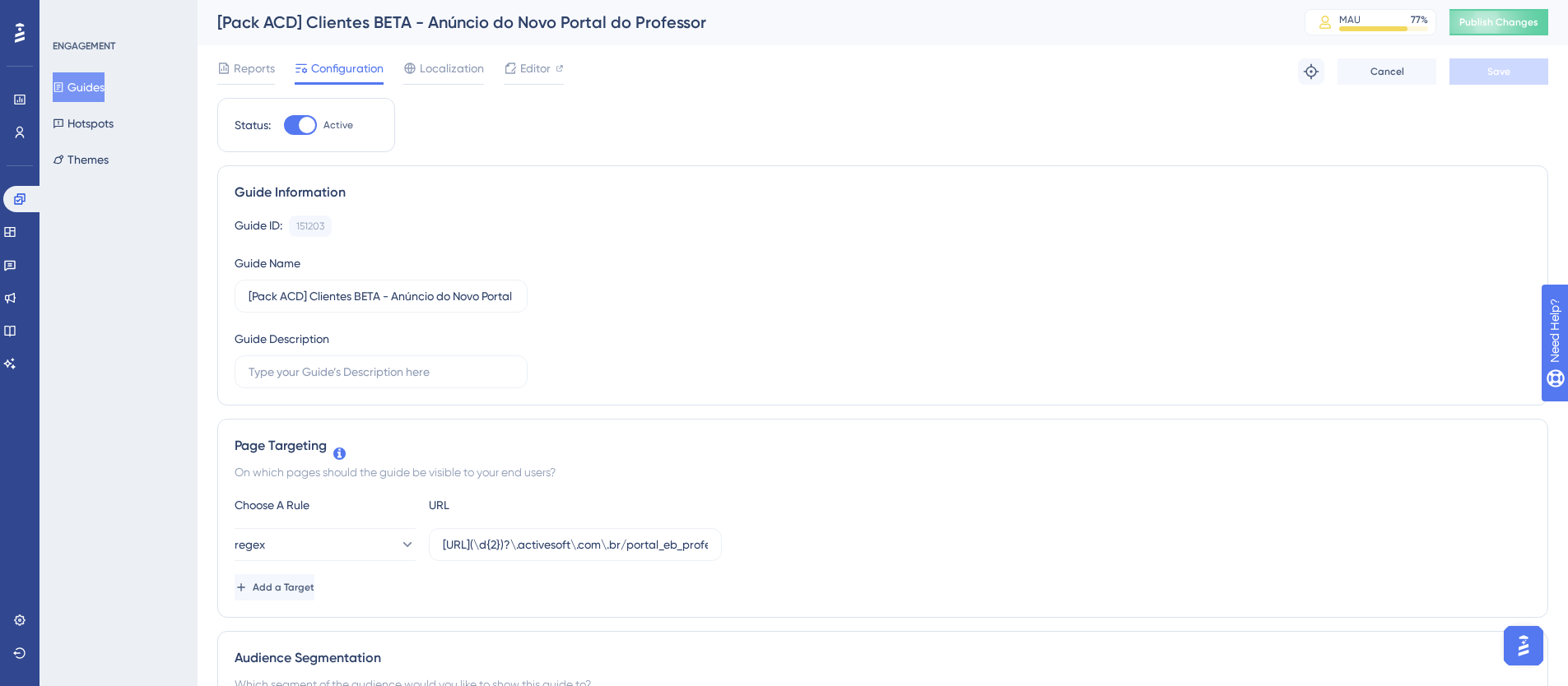
scroll to position [0, 0]
click at [1542, 19] on button "Publish Changes" at bounding box center [1499, 23] width 98 height 27
